Goal: Task Accomplishment & Management: Use online tool/utility

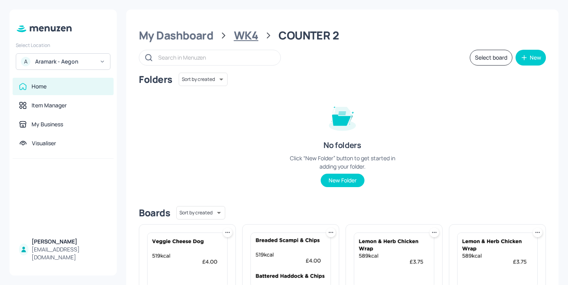
click at [238, 34] on div "WK4" at bounding box center [246, 35] width 24 height 14
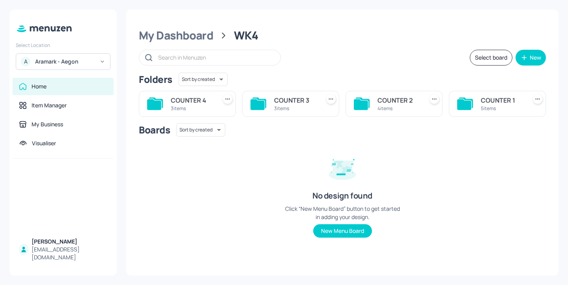
click at [483, 99] on div "COUNTER 1" at bounding box center [502, 99] width 43 height 9
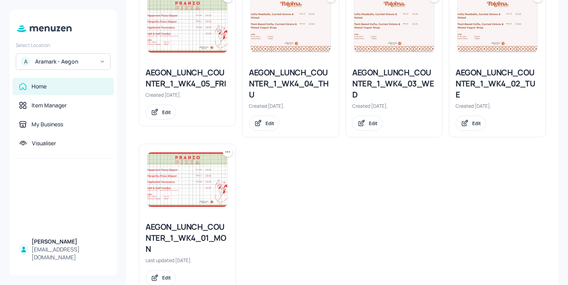
scroll to position [260, 0]
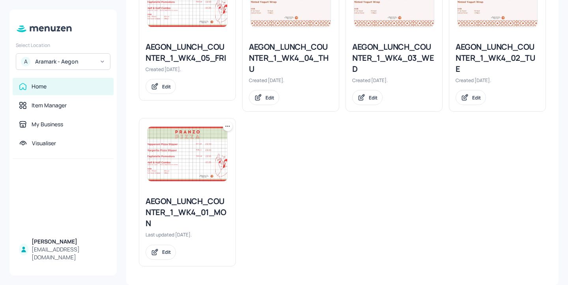
click at [208, 204] on div "AEGON_LUNCH_COUNTER_1_WK4_01_MON" at bounding box center [188, 212] width 84 height 33
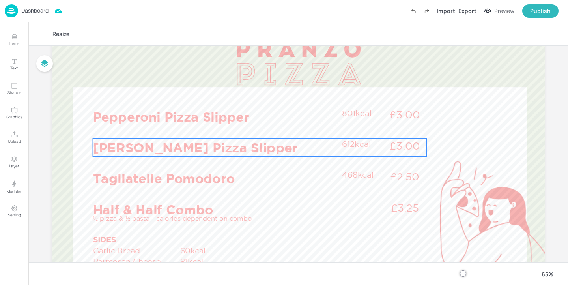
scroll to position [71, 0]
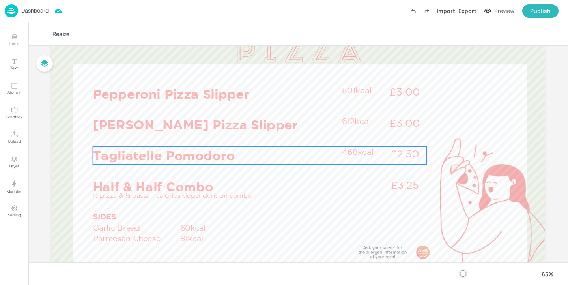
click at [243, 158] on p "Tagliatelle Pomodoro" at bounding box center [215, 155] width 245 height 18
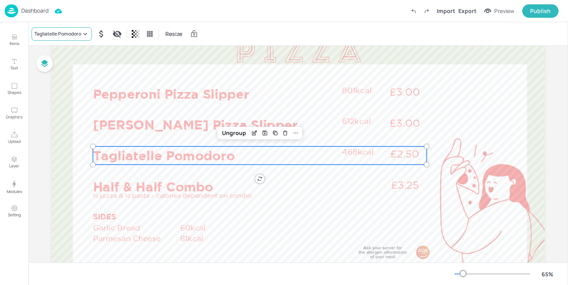
click at [74, 31] on div "Tagliatelle Pomodoro" at bounding box center [57, 33] width 47 height 7
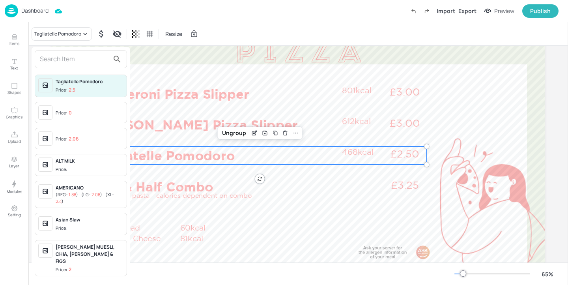
click at [69, 56] on input "text" at bounding box center [74, 59] width 69 height 13
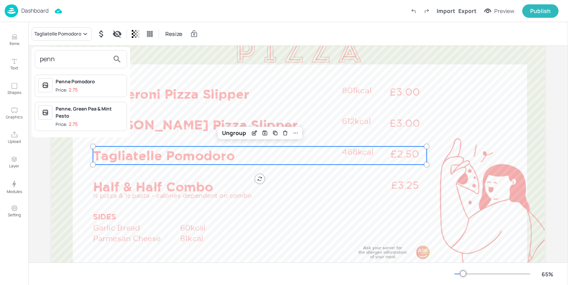
type input "penn"
click at [90, 110] on div "Penne, Green Pea & Mint Pesto" at bounding box center [90, 112] width 68 height 14
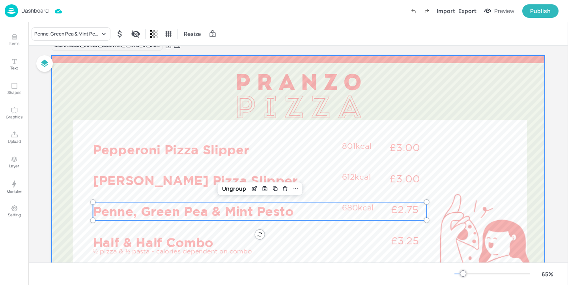
scroll to position [3, 0]
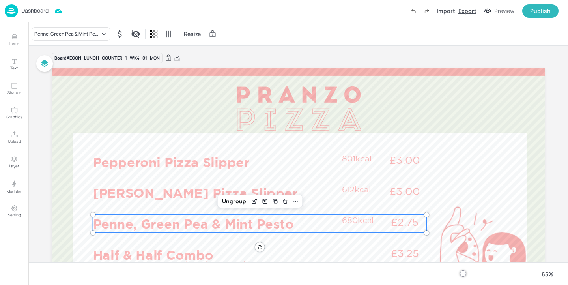
click at [468, 10] on div "Export" at bounding box center [468, 11] width 18 height 8
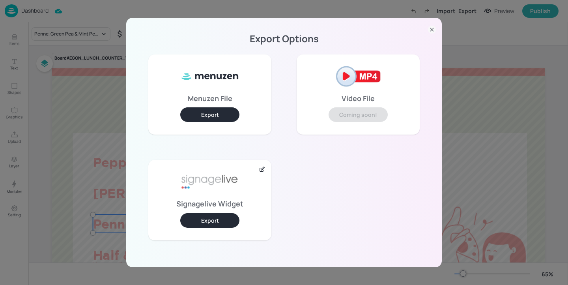
click at [211, 216] on button "Export" at bounding box center [209, 220] width 59 height 15
